Goal: Information Seeking & Learning: Find specific fact

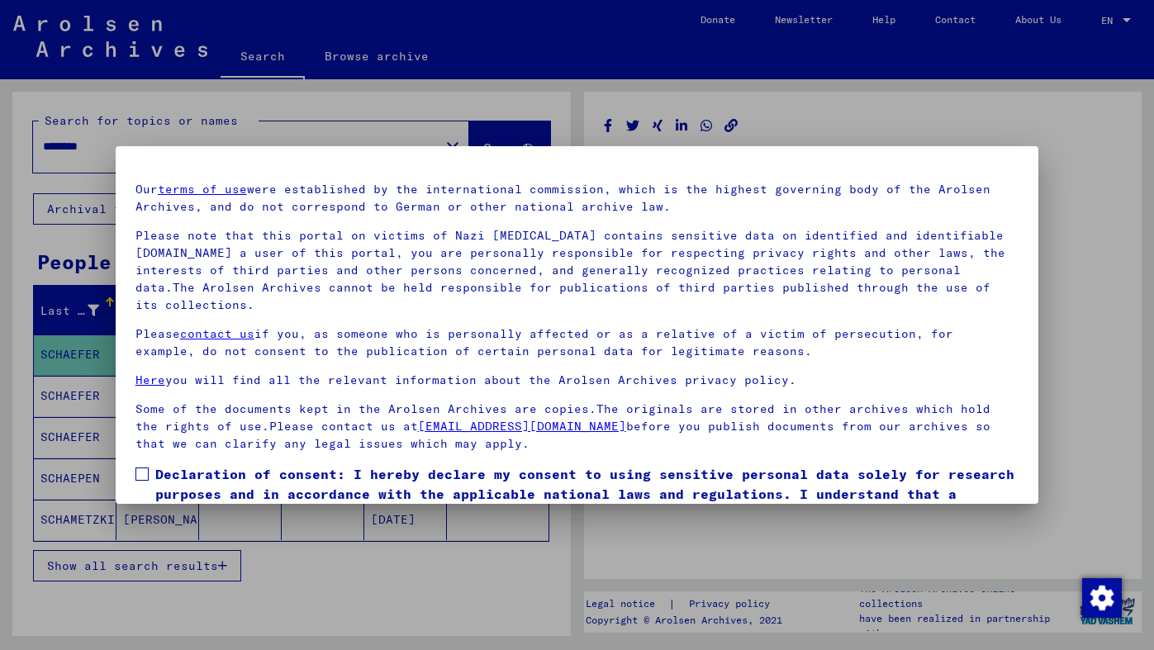
scroll to position [119, 0]
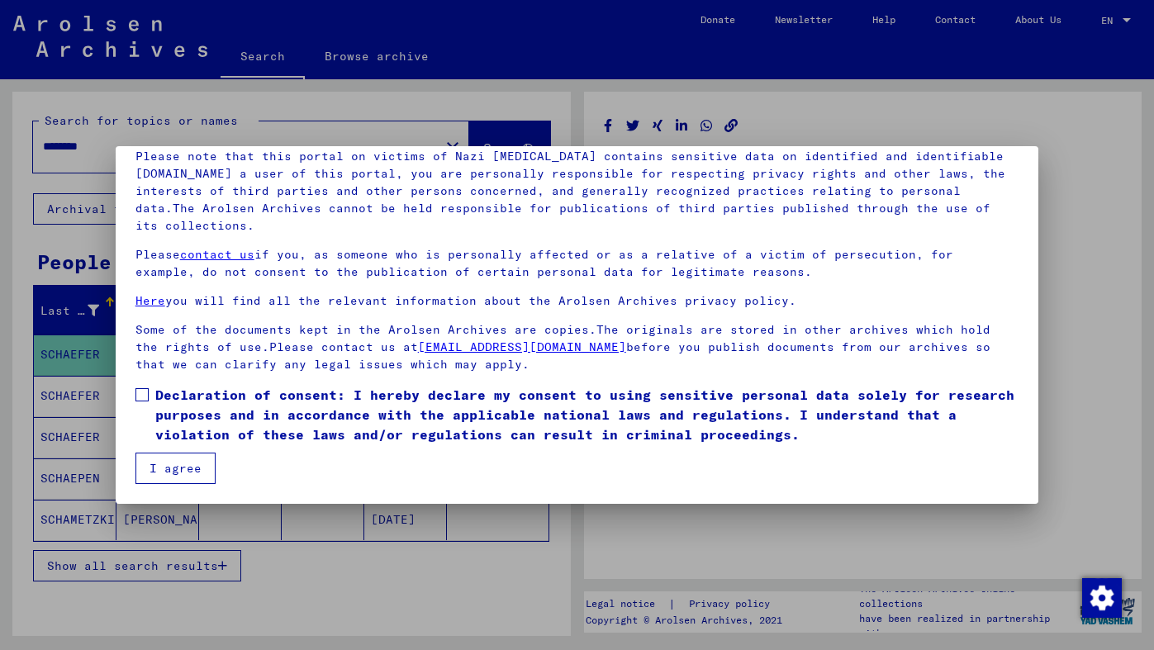
click at [135, 392] on span at bounding box center [141, 394] width 13 height 13
click at [165, 467] on button "I agree" at bounding box center [175, 468] width 80 height 31
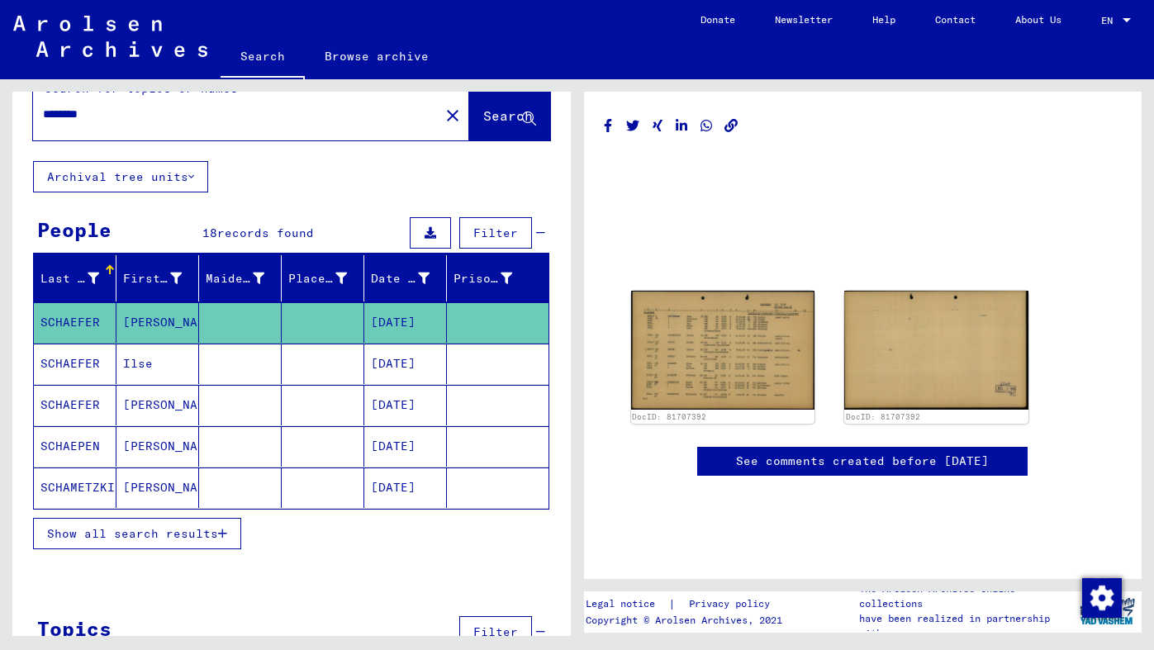
scroll to position [44, 0]
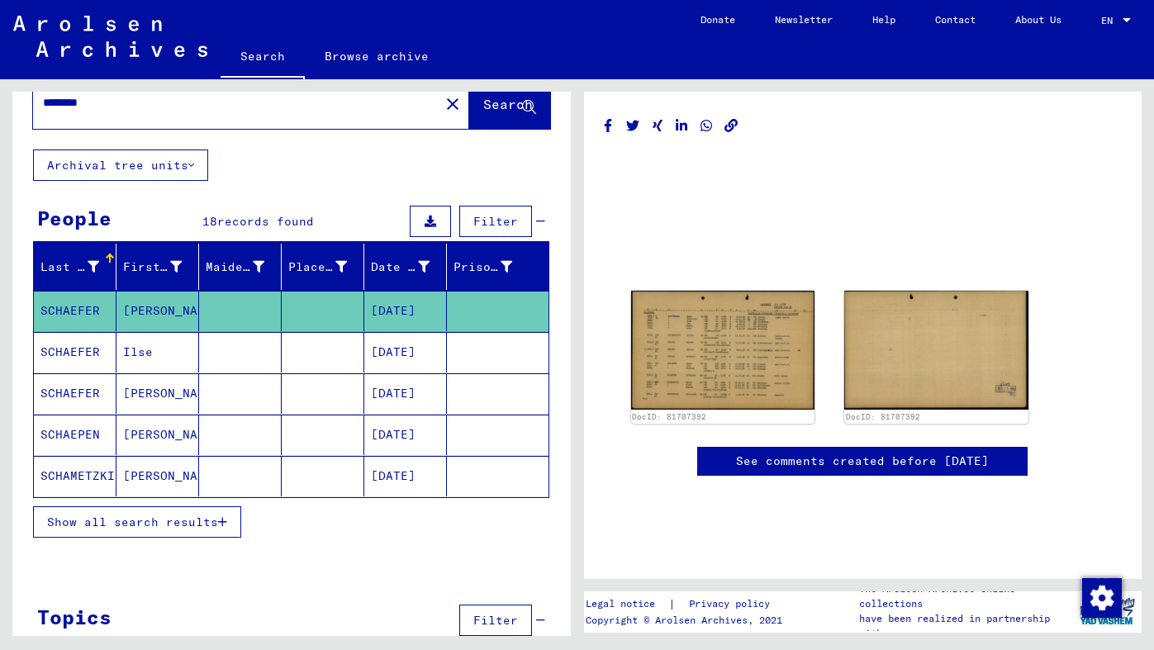
click at [198, 518] on span "Show all search results" at bounding box center [132, 521] width 171 height 15
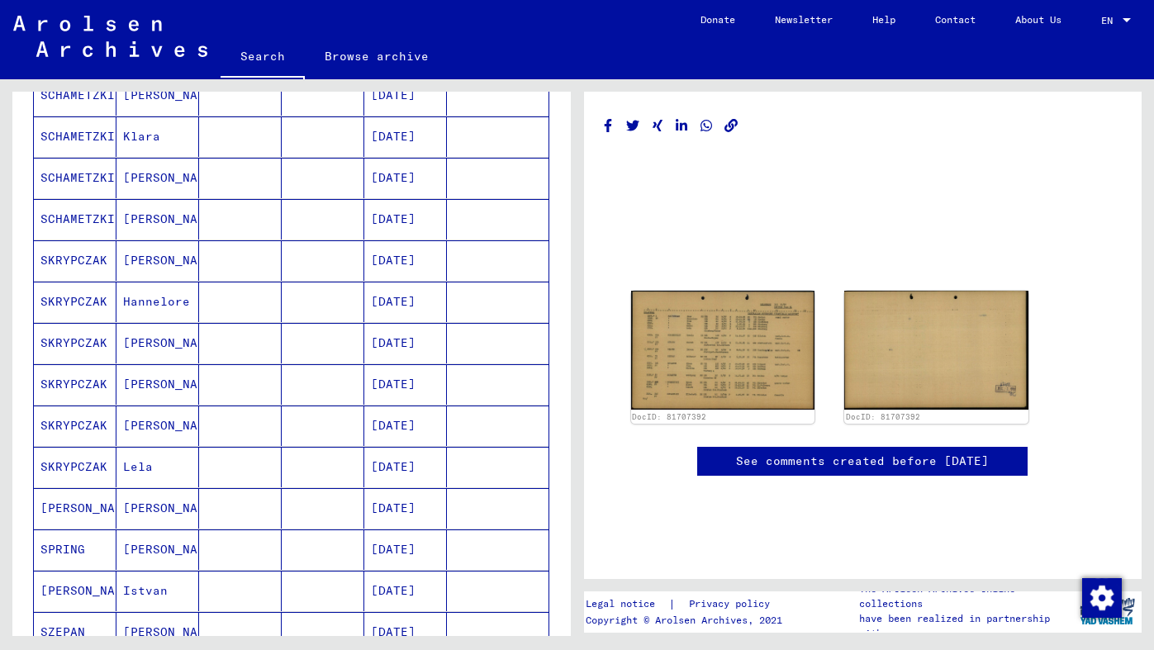
scroll to position [439, 0]
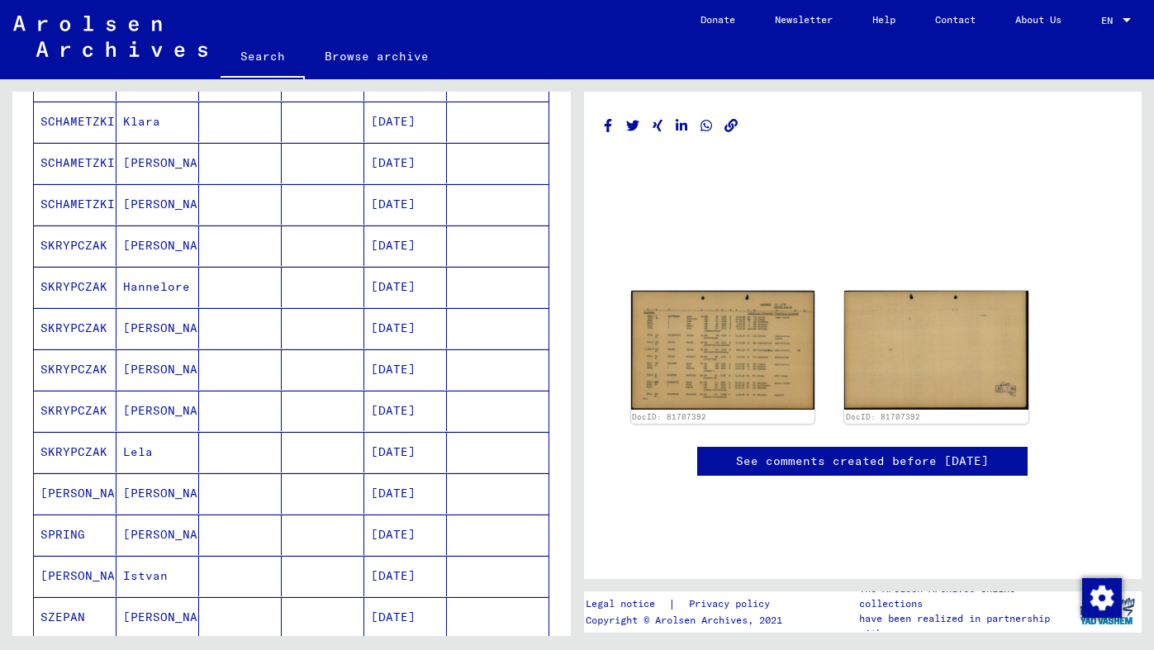
click at [69, 533] on mat-cell "SPRING" at bounding box center [75, 534] width 83 height 40
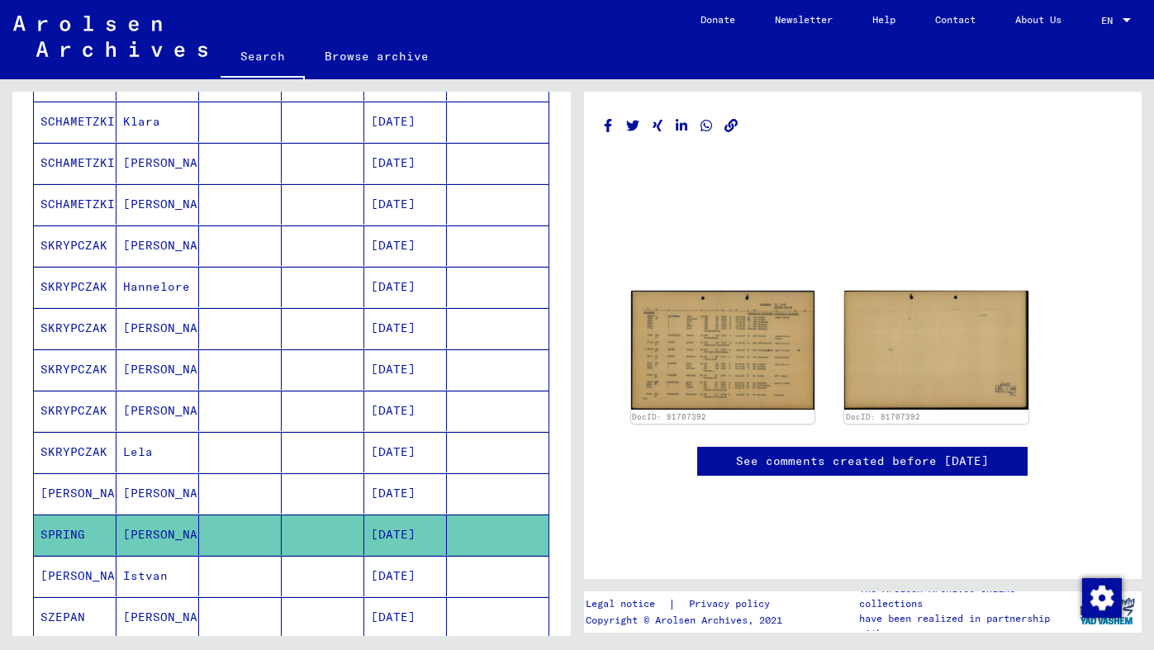
click at [69, 533] on mat-cell "SPRING" at bounding box center [75, 534] width 83 height 40
click at [410, 535] on mat-cell "[DATE]" at bounding box center [405, 534] width 83 height 40
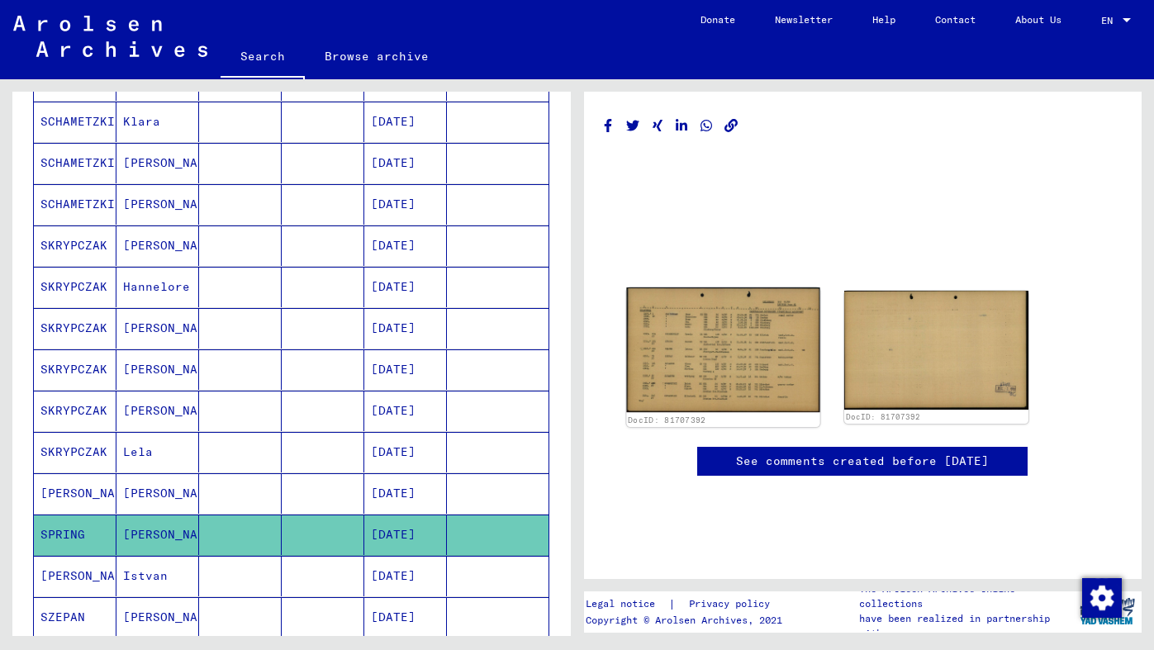
click at [743, 358] on img at bounding box center [722, 349] width 193 height 125
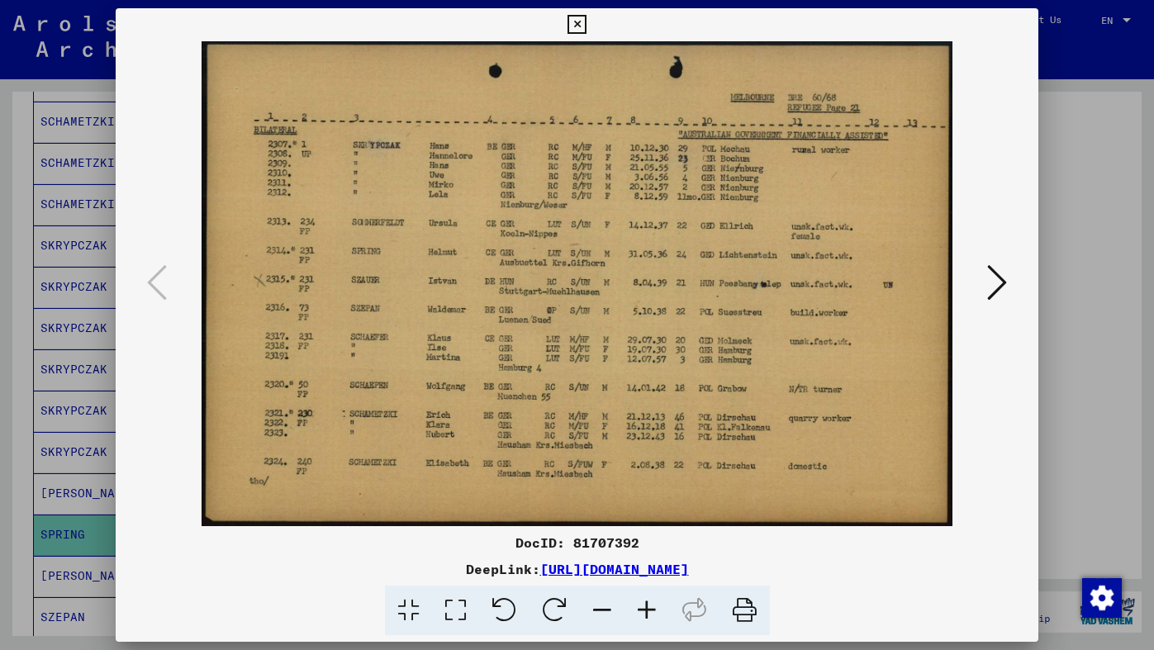
click at [998, 282] on icon at bounding box center [997, 283] width 20 height 40
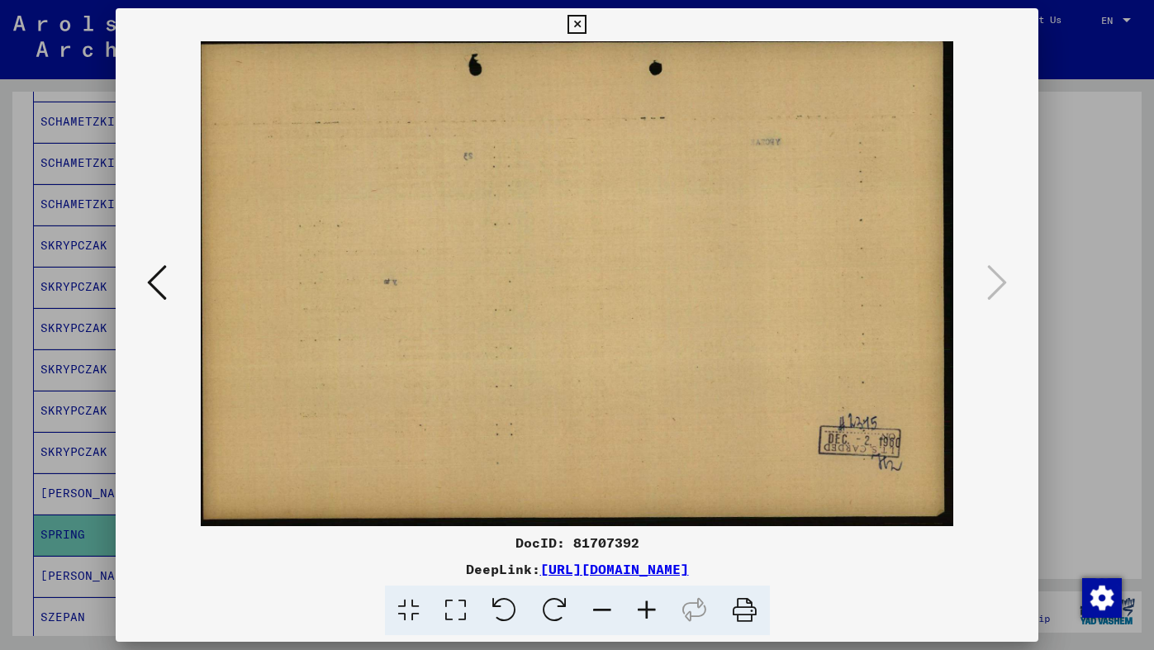
click at [157, 281] on icon at bounding box center [157, 283] width 20 height 40
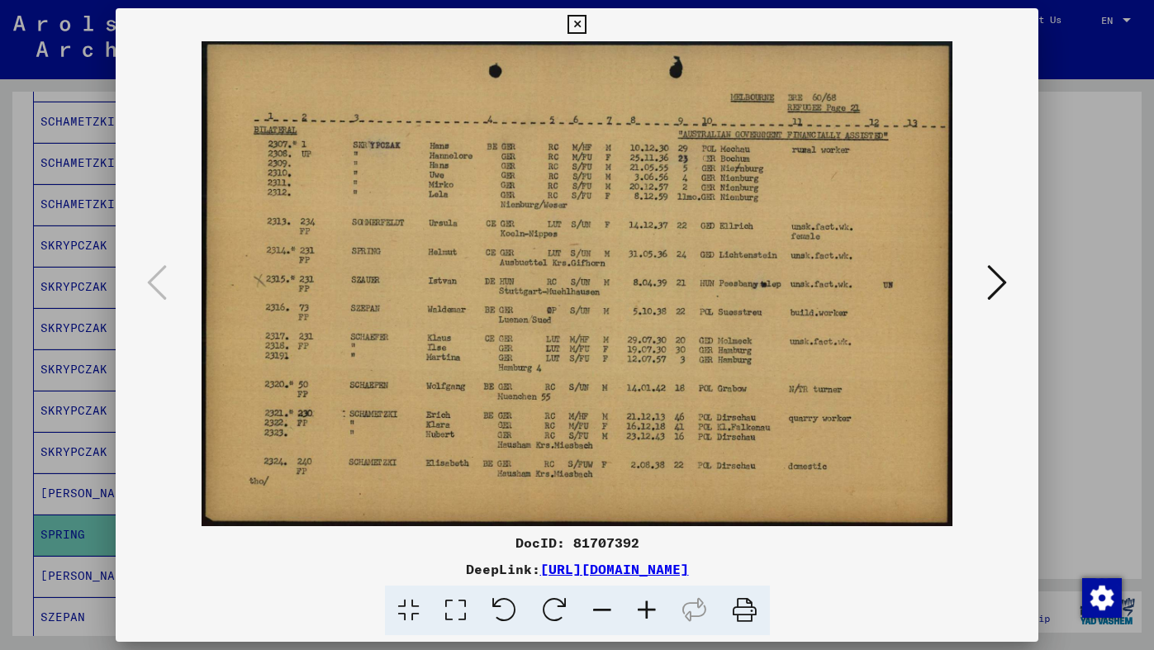
click at [586, 23] on icon at bounding box center [576, 25] width 19 height 20
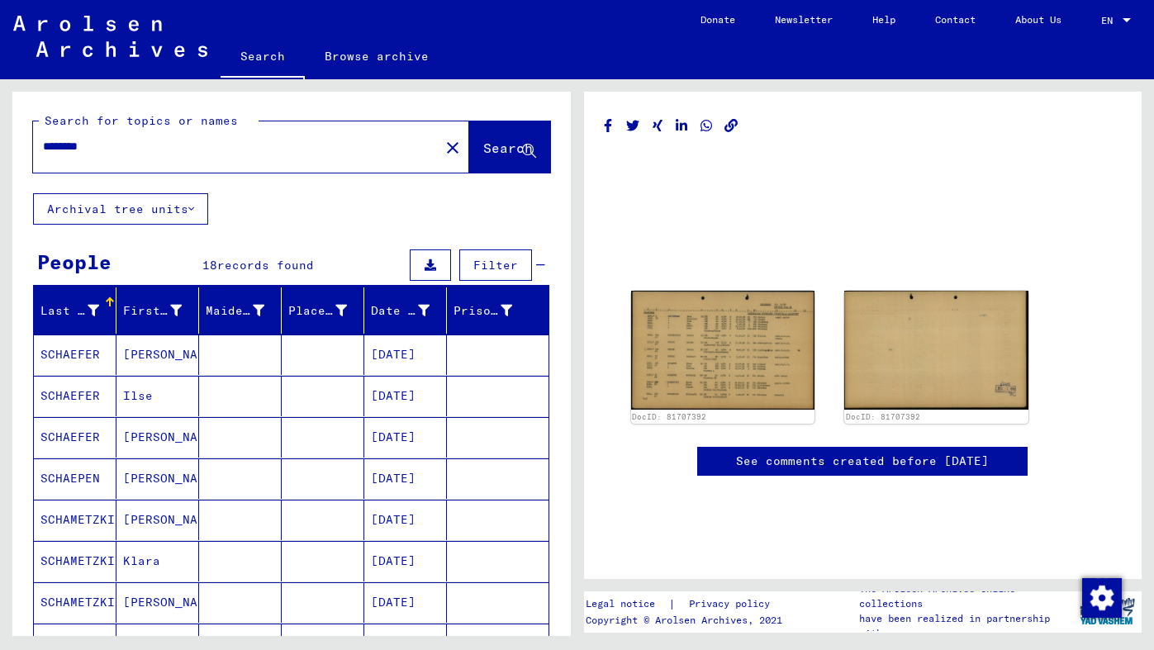
click at [122, 145] on input "********" at bounding box center [236, 146] width 386 height 17
drag, startPoint x: 129, startPoint y: 144, endPoint x: 9, endPoint y: 130, distance: 120.5
click at [9, 130] on div "Search for topics or names ******** close Search Archival tree units People 18 …" at bounding box center [288, 357] width 576 height 557
type input "**********"
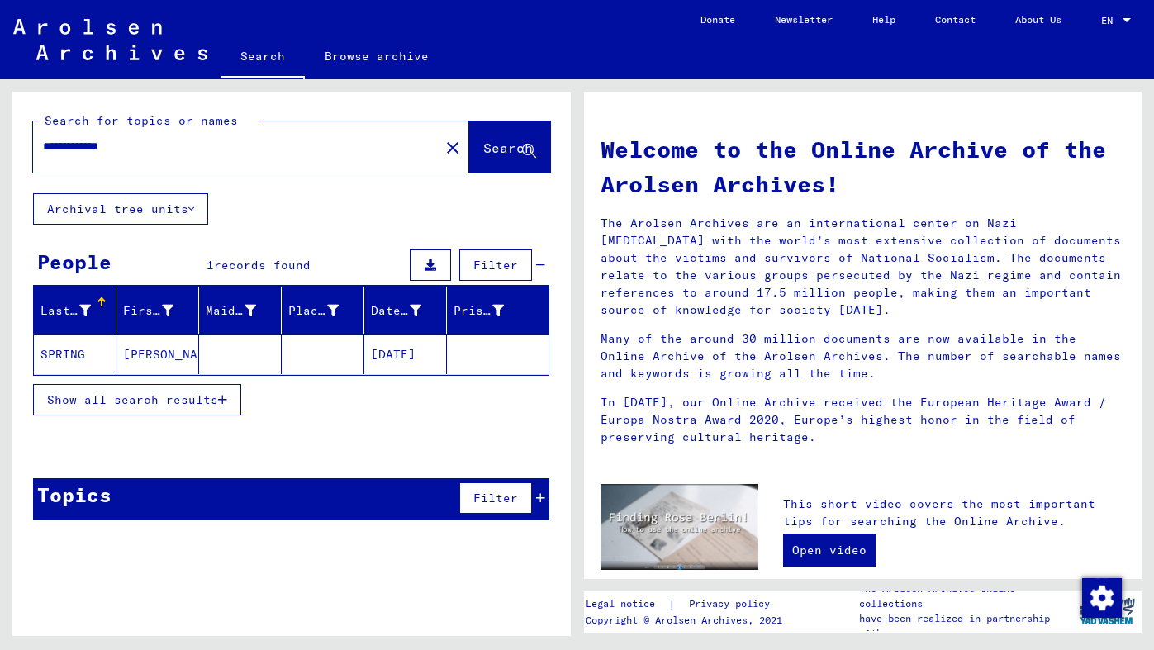
click at [80, 354] on mat-cell "SPRING" at bounding box center [75, 354] width 83 height 40
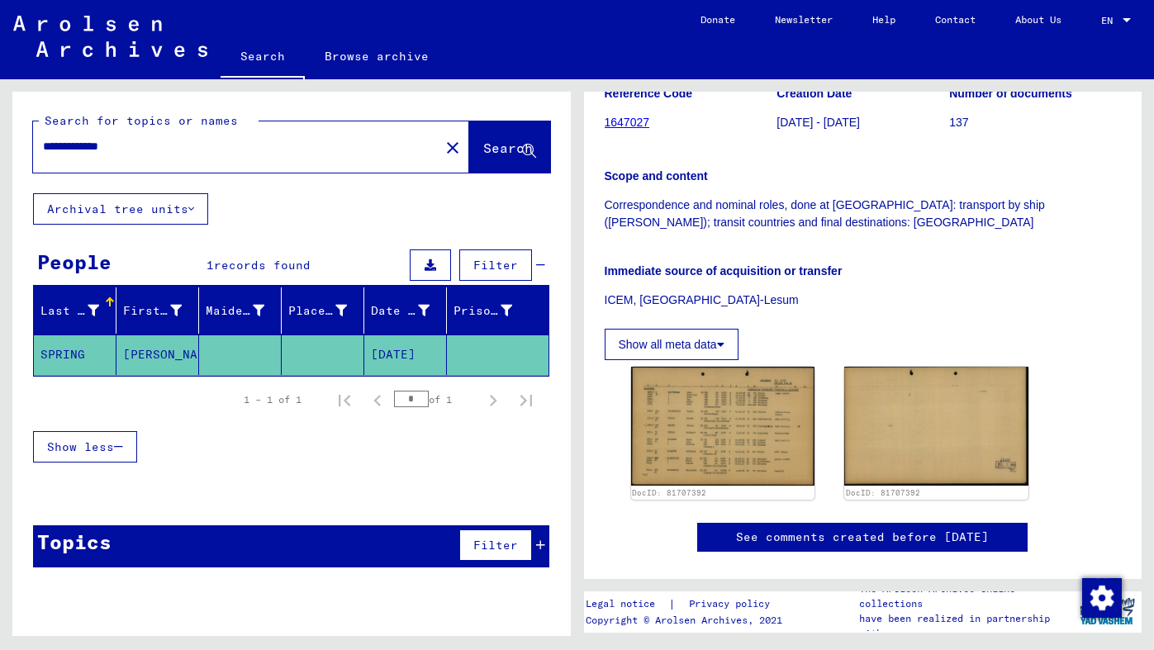
scroll to position [241, 0]
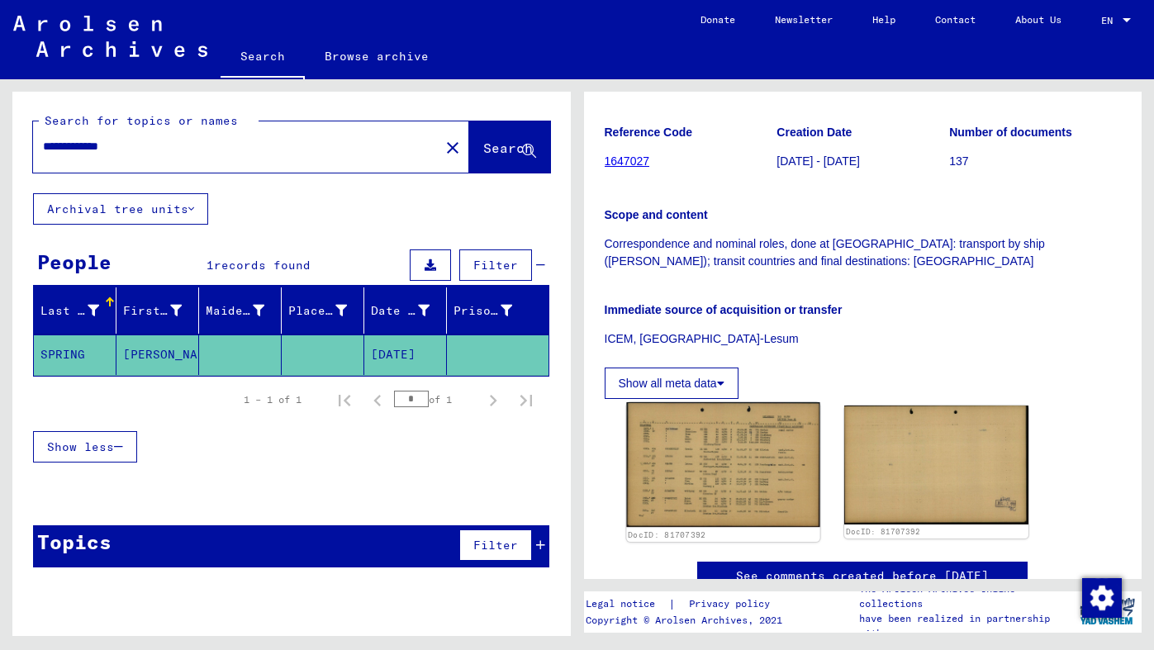
click at [707, 464] on img at bounding box center [722, 464] width 193 height 125
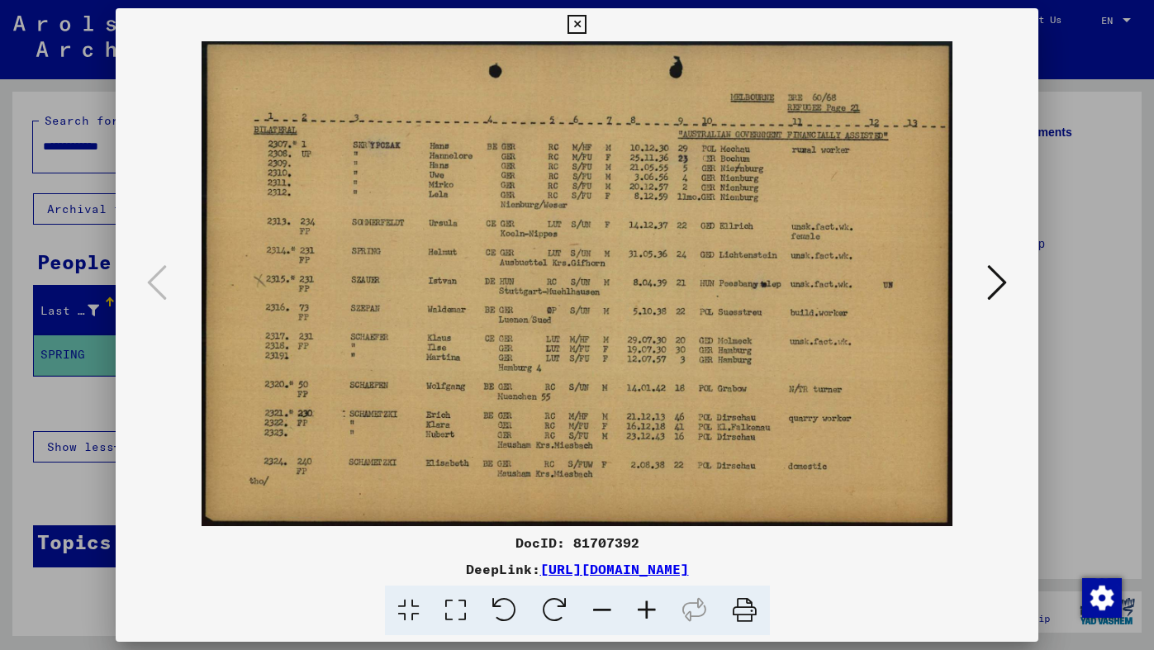
click at [999, 283] on icon at bounding box center [997, 283] width 20 height 40
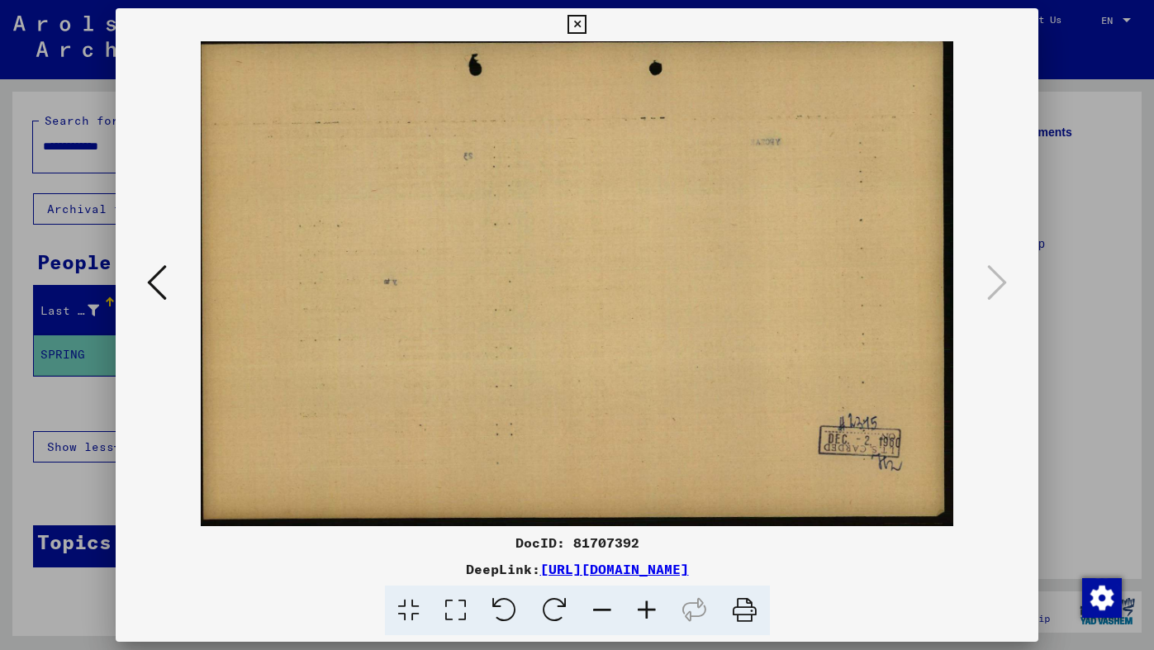
click at [586, 26] on icon at bounding box center [576, 25] width 19 height 20
